Goal: Register for event/course

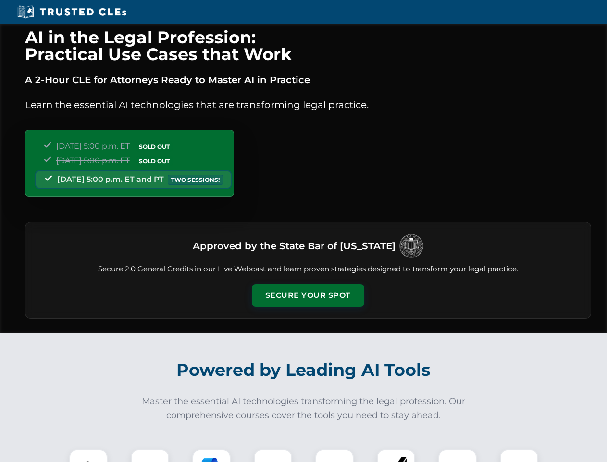
click at [308, 295] on button "Secure Your Spot" at bounding box center [308, 295] width 113 height 22
